Goal: Task Accomplishment & Management: Manage account settings

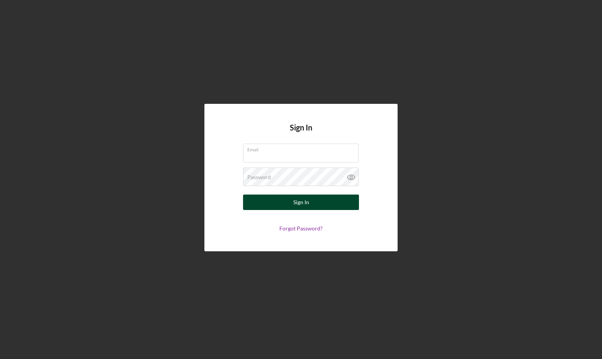
type input "[EMAIL_ADDRESS][DOMAIN_NAME]"
click at [308, 207] on div "Sign In" at bounding box center [301, 202] width 16 height 15
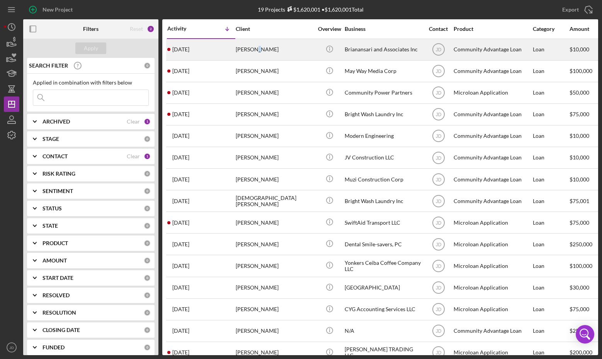
click at [250, 49] on div "[PERSON_NAME]" at bounding box center [274, 49] width 77 height 20
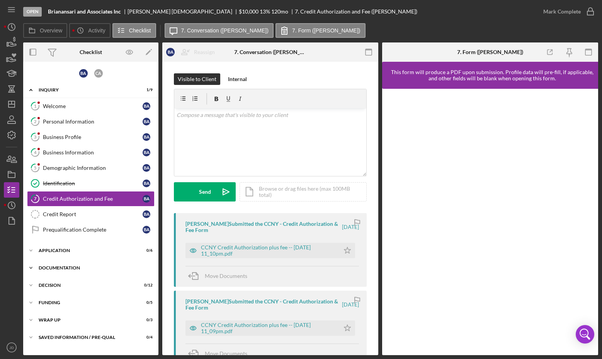
click at [32, 265] on icon "Icon/Expander" at bounding box center [30, 267] width 15 height 15
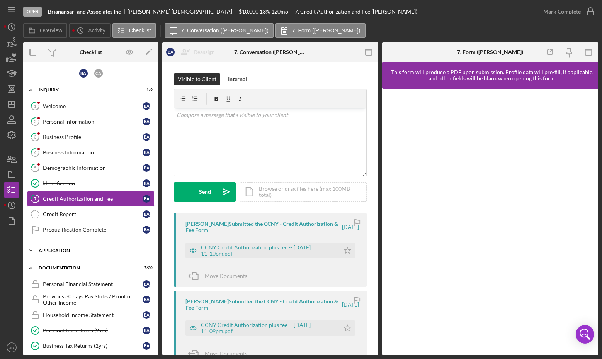
click at [33, 249] on icon "Icon/Expander" at bounding box center [30, 250] width 15 height 15
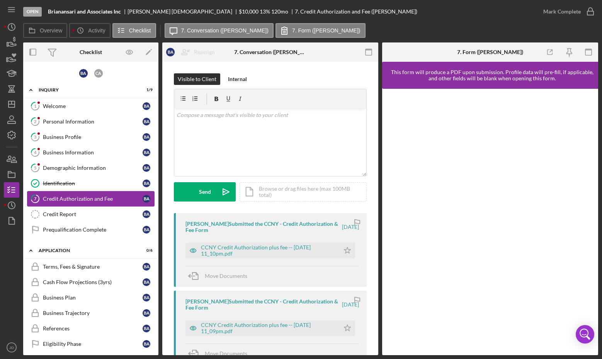
drag, startPoint x: 92, startPoint y: 198, endPoint x: 85, endPoint y: 203, distance: 8.3
click at [90, 199] on div "Credit Authorization and Fee" at bounding box center [93, 199] width 100 height 6
click at [15, 105] on polygon "button" at bounding box center [11, 104] width 6 height 6
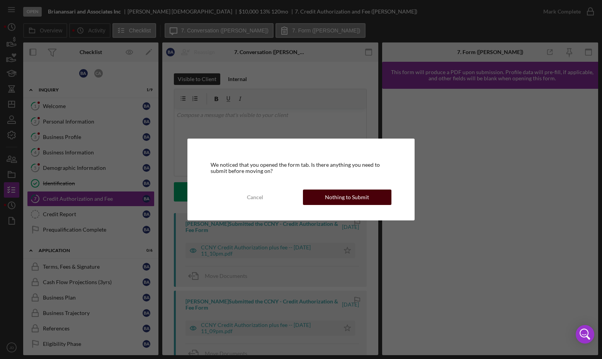
click at [334, 194] on div "Nothing to Submit" at bounding box center [347, 197] width 44 height 15
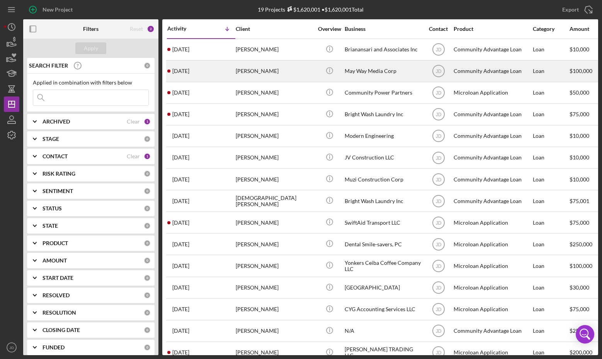
click at [253, 70] on div "[PERSON_NAME]" at bounding box center [274, 71] width 77 height 20
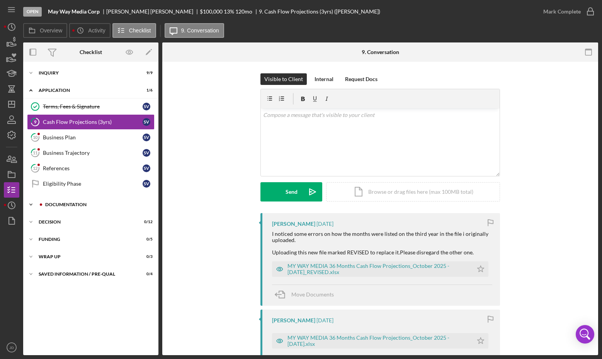
click at [30, 201] on icon "Icon/Expander" at bounding box center [30, 204] width 15 height 15
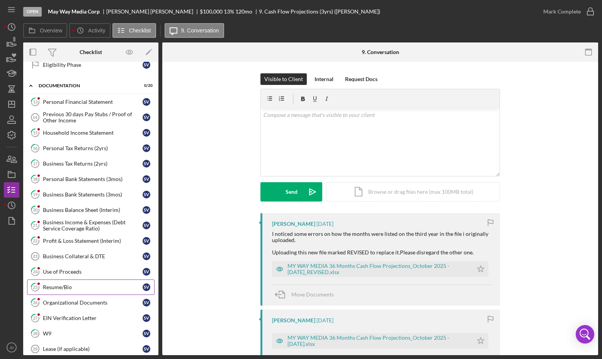
scroll to position [116, 0]
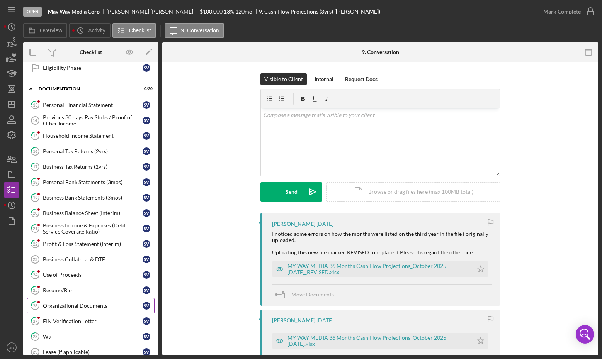
click at [75, 303] on div "Organizational Documents" at bounding box center [93, 306] width 100 height 6
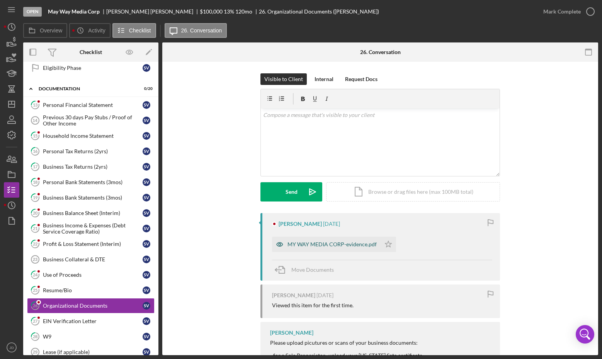
click at [356, 243] on div "MY WAY MEDIA CORP-evidence.pdf" at bounding box center [331, 244] width 89 height 6
